Goal: Use online tool/utility: Utilize a website feature to perform a specific function

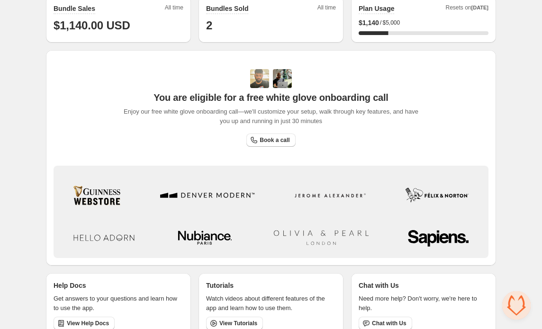
scroll to position [269, 0]
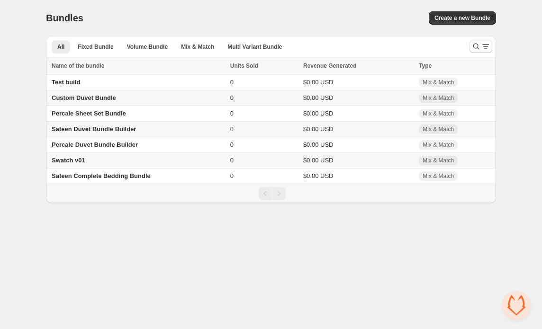
click at [114, 130] on span "Sateen Duvet Bundle Builder" at bounding box center [94, 129] width 84 height 7
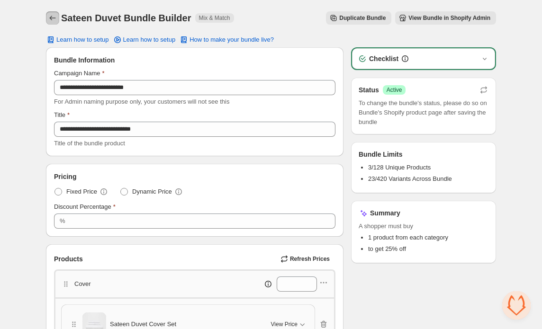
click at [52, 20] on icon "Back" at bounding box center [52, 17] width 9 height 9
